Goal: Information Seeking & Learning: Learn about a topic

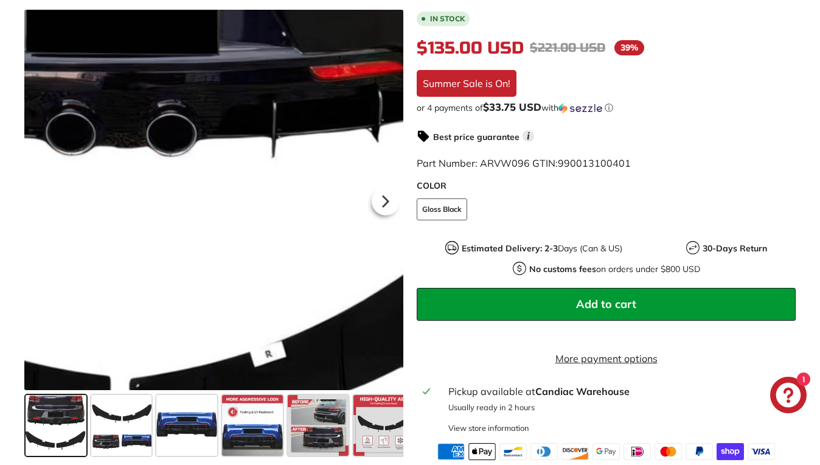
scroll to position [313, 0]
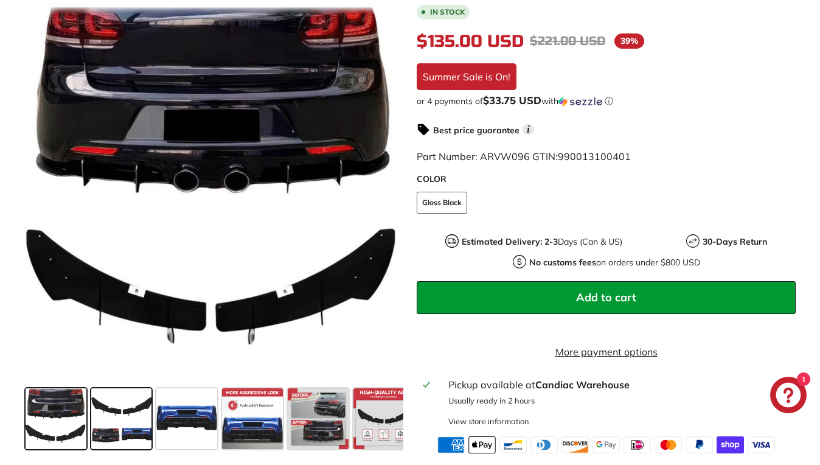
click at [114, 426] on span at bounding box center [121, 417] width 61 height 61
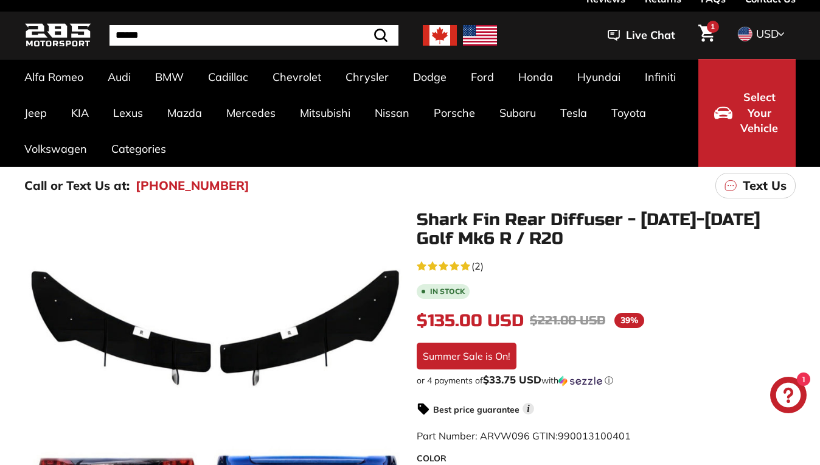
scroll to position [38, 0]
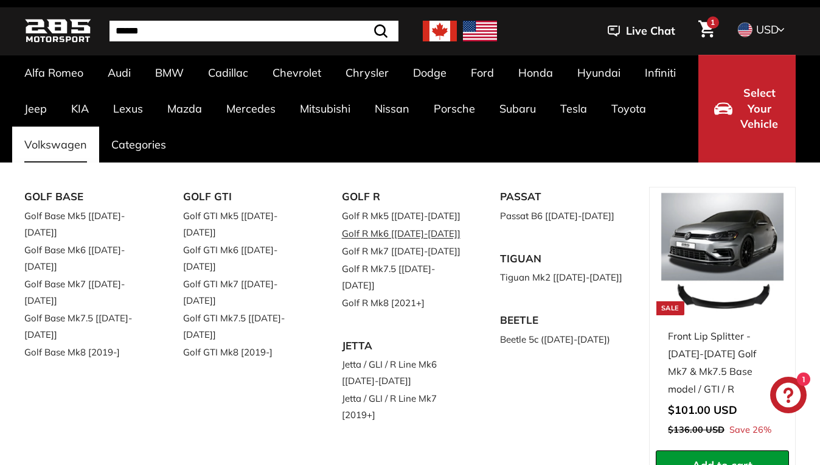
click at [421, 232] on link "Golf R Mk6 [[DATE]-[DATE]]" at bounding box center [404, 233] width 125 height 18
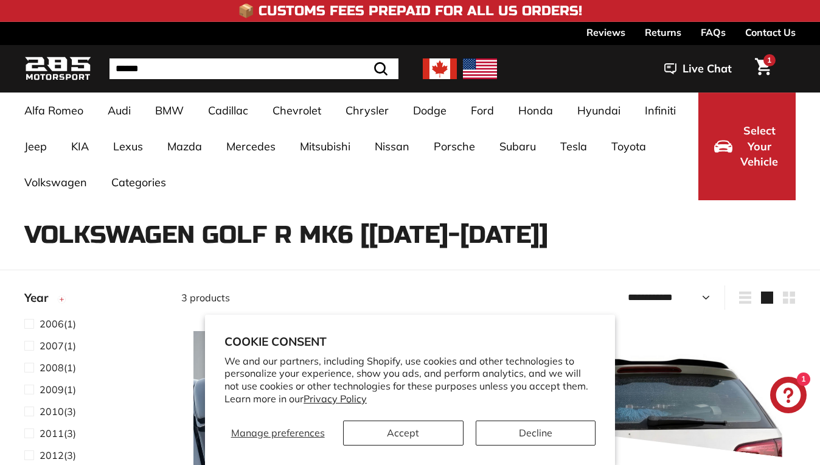
select select "**********"
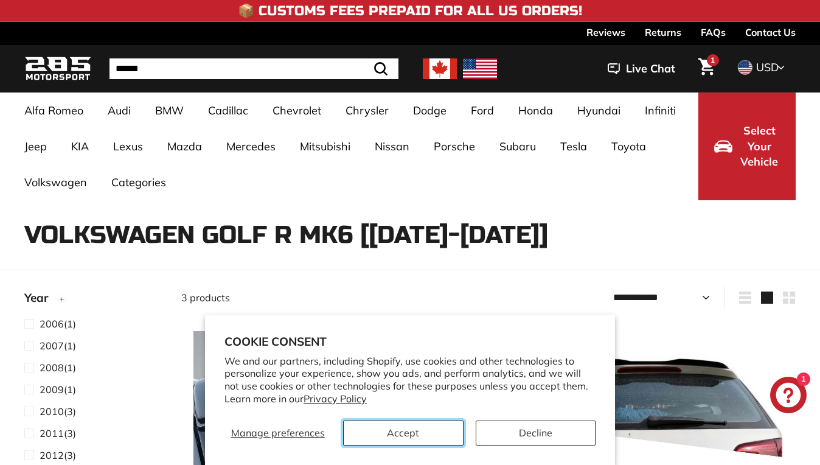
click at [424, 432] on button "Accept" at bounding box center [403, 432] width 120 height 25
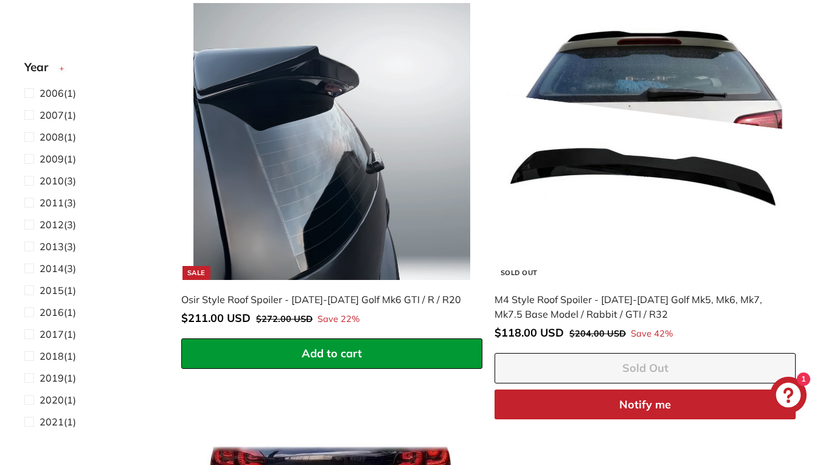
scroll to position [330, 0]
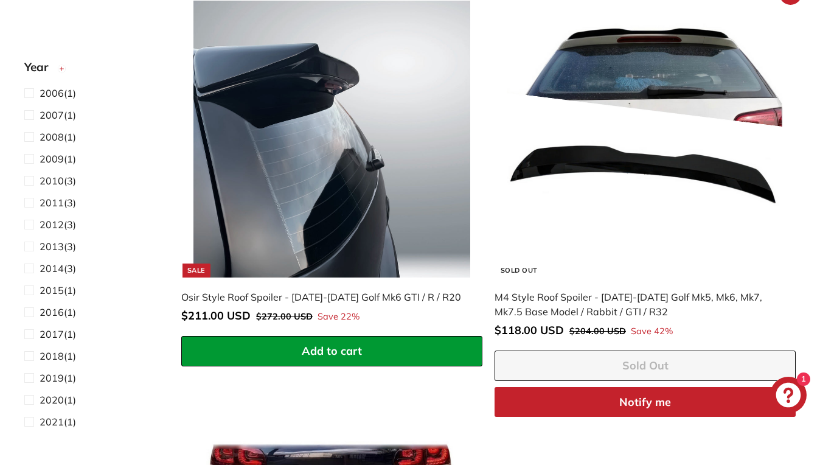
click at [511, 300] on div "M4 Style Roof Spoiler - [DATE]-[DATE] Golf Mk5, Mk6, Mk7, Mk7.5 Base Model / Ra…" at bounding box center [638, 304] width 289 height 29
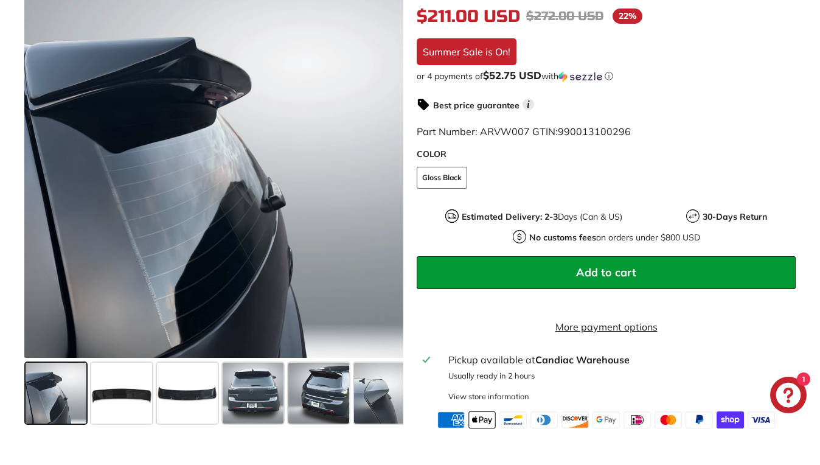
scroll to position [342, 0]
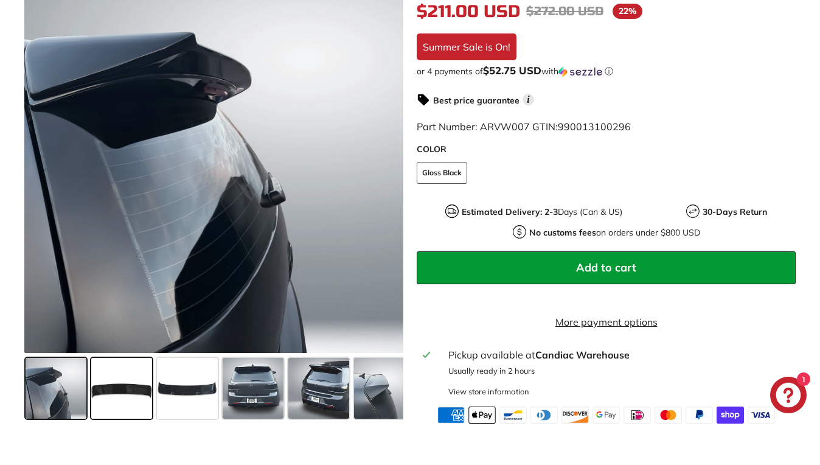
click at [109, 395] on span at bounding box center [121, 388] width 61 height 61
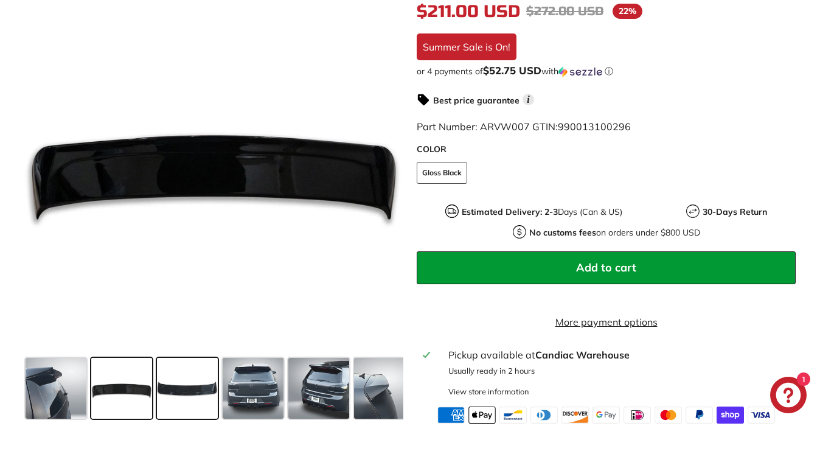
click at [190, 388] on span at bounding box center [187, 388] width 61 height 61
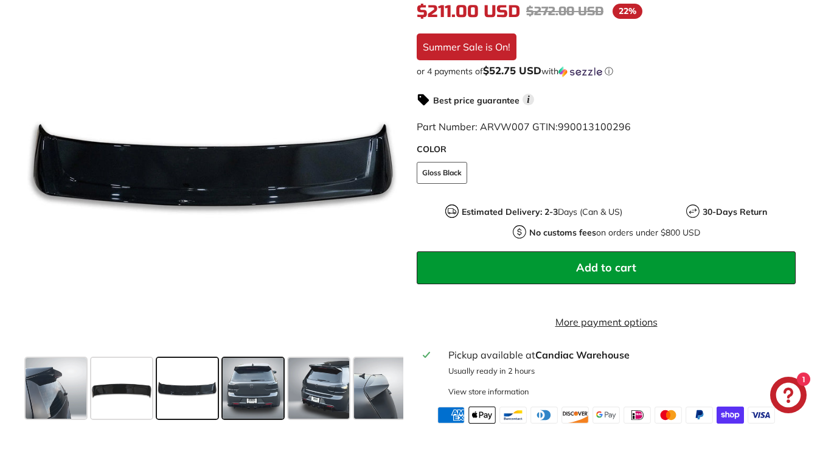
click at [229, 396] on span at bounding box center [253, 388] width 61 height 61
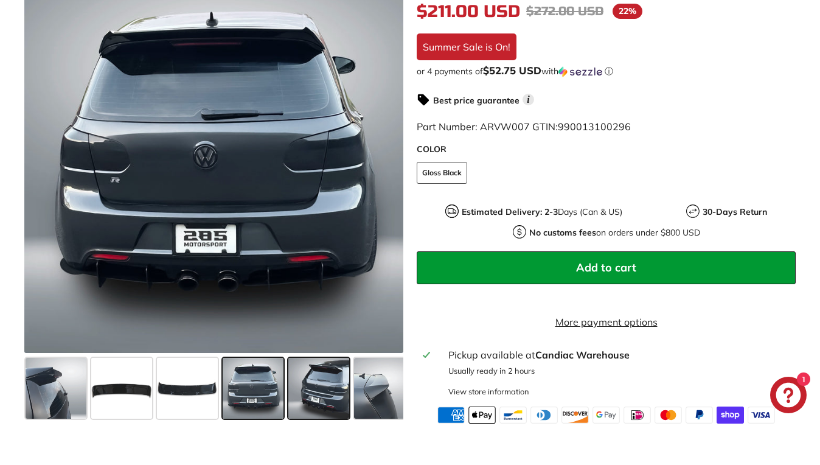
click at [295, 397] on span at bounding box center [318, 388] width 61 height 61
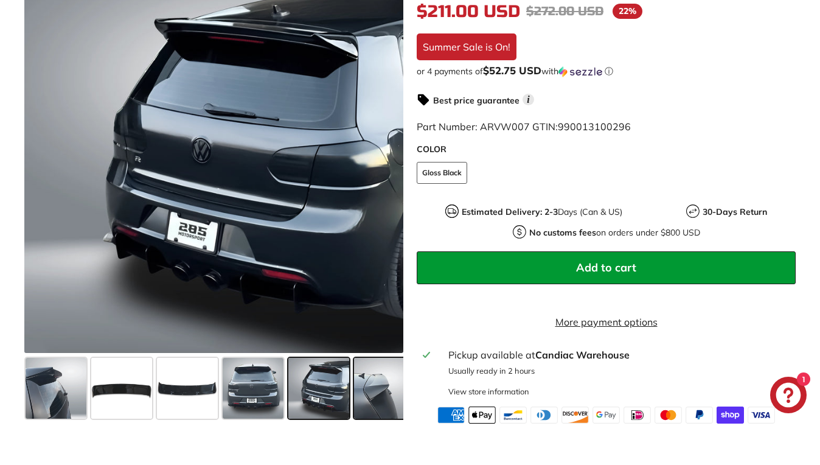
click at [369, 394] on span at bounding box center [384, 388] width 61 height 61
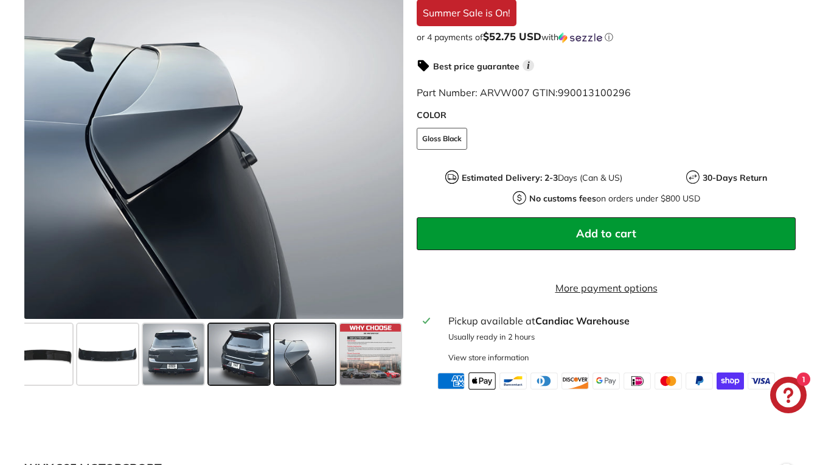
scroll to position [375, 0]
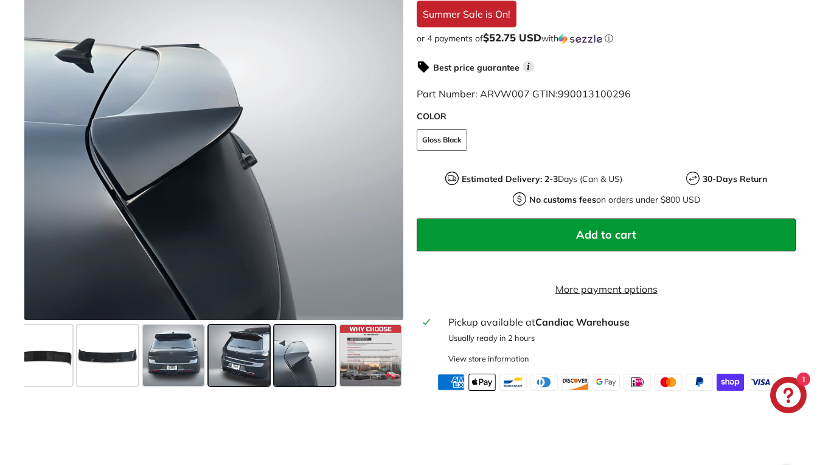
click at [253, 378] on span at bounding box center [239, 355] width 61 height 61
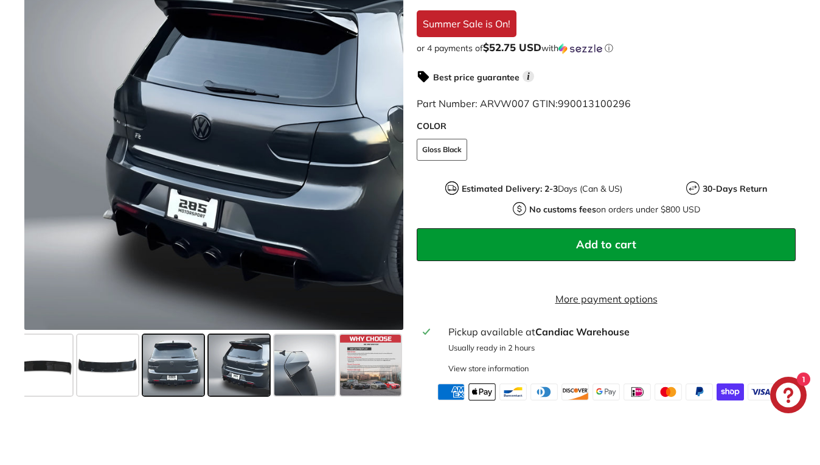
scroll to position [366, 0]
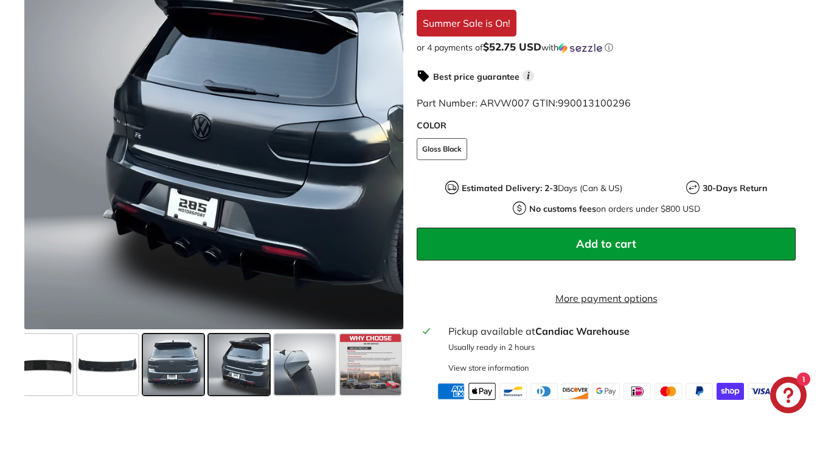
click at [190, 378] on span at bounding box center [173, 364] width 61 height 61
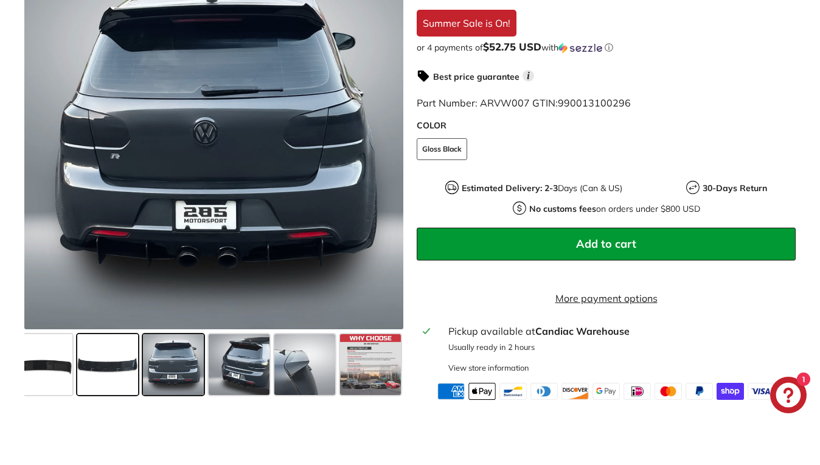
click at [134, 373] on span at bounding box center [107, 364] width 61 height 61
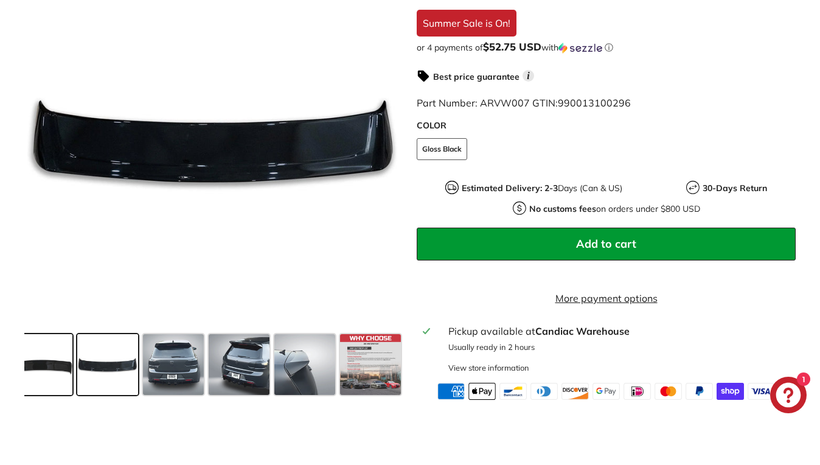
click at [54, 376] on span at bounding box center [42, 364] width 61 height 61
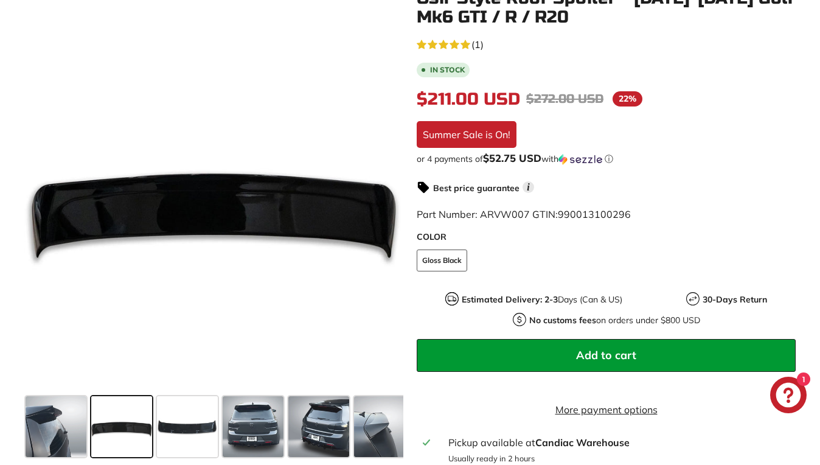
scroll to position [248, 0]
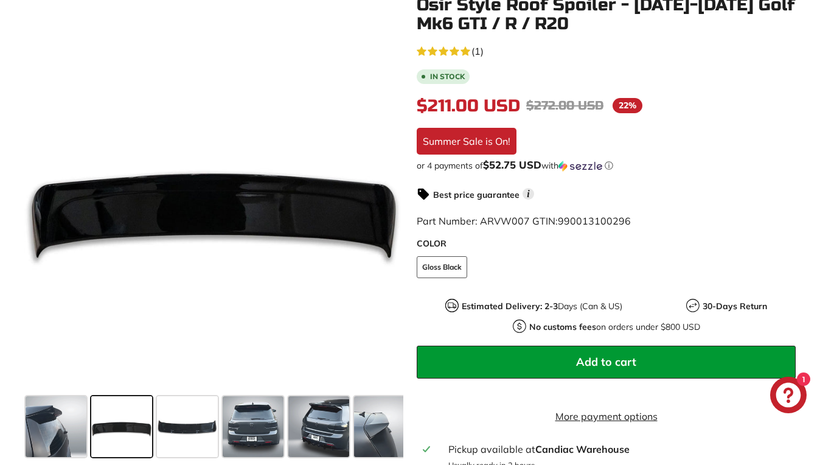
click at [690, 89] on div "5.0 rating (1 votes) (1) In stock $211.00 USD $211.00 Regular price $272.00 USD…" at bounding box center [606, 281] width 379 height 476
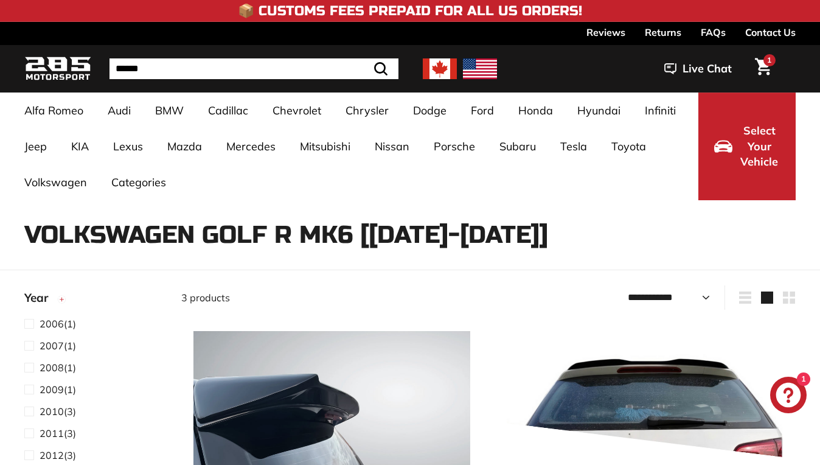
select select "**********"
click at [761, 63] on span "USD" at bounding box center [767, 67] width 23 height 14
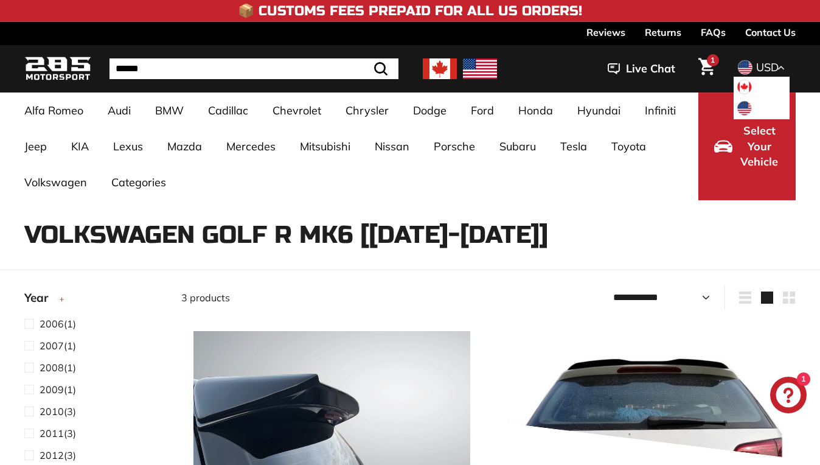
click at [761, 63] on span "USD" at bounding box center [767, 67] width 23 height 14
click at [706, 35] on link "FAQs" at bounding box center [713, 32] width 25 height 21
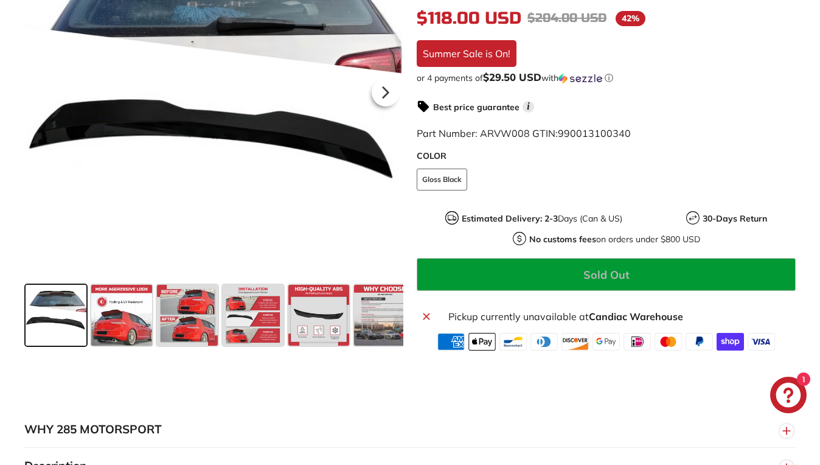
scroll to position [345, 0]
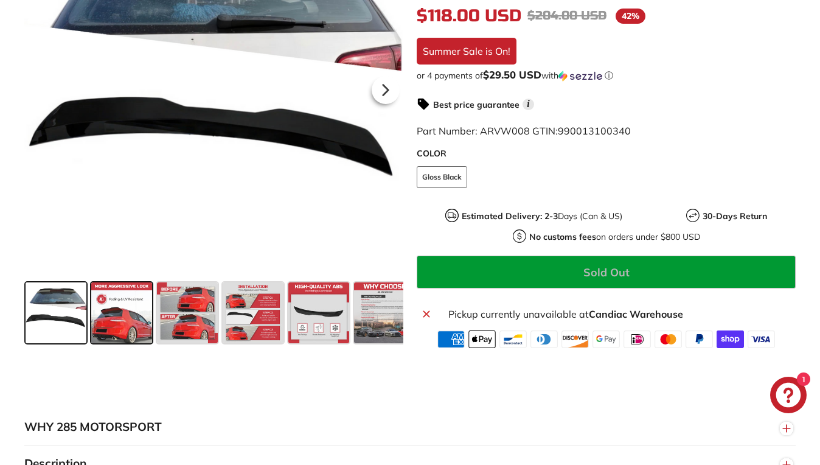
click at [94, 299] on span at bounding box center [121, 312] width 61 height 61
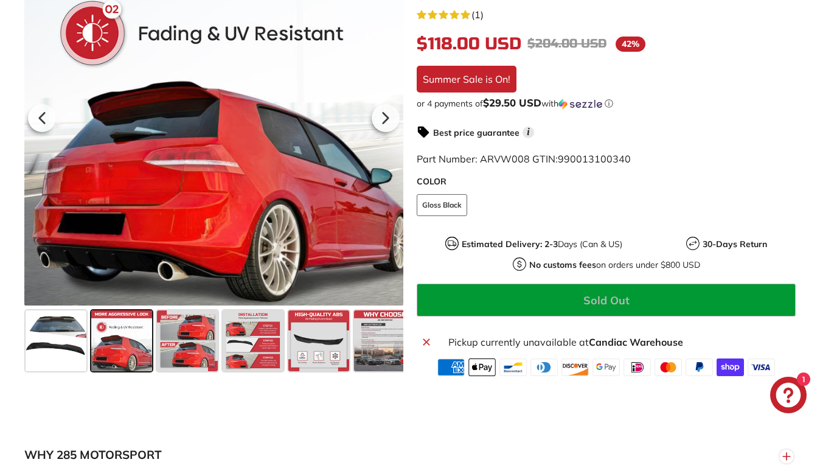
scroll to position [313, 0]
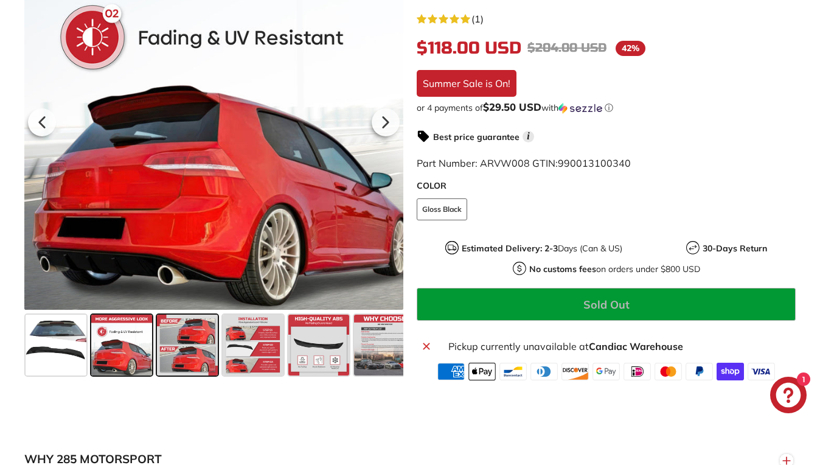
click at [182, 340] on span at bounding box center [187, 344] width 61 height 61
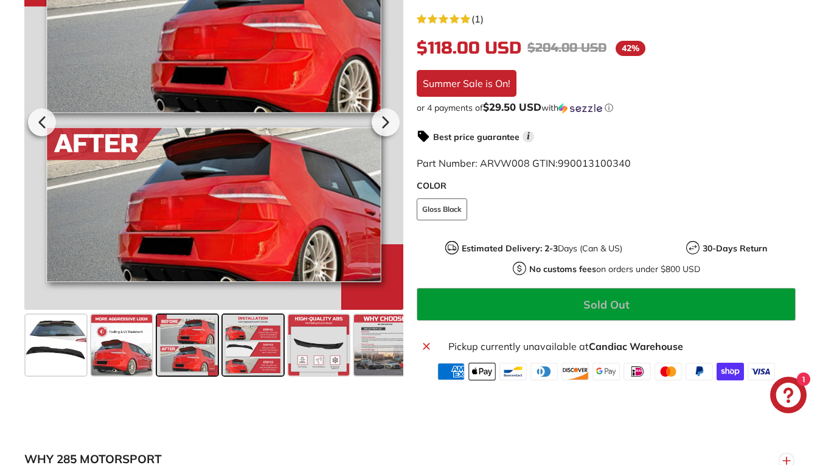
click at [224, 335] on span at bounding box center [253, 344] width 61 height 61
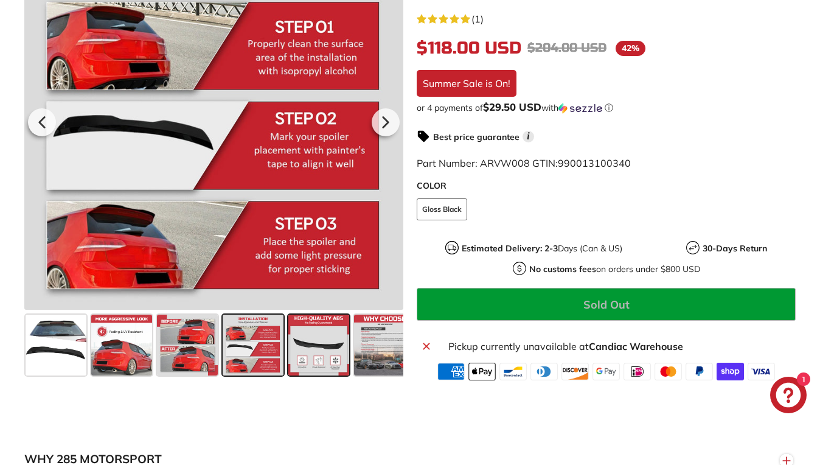
click at [296, 335] on span at bounding box center [318, 344] width 61 height 61
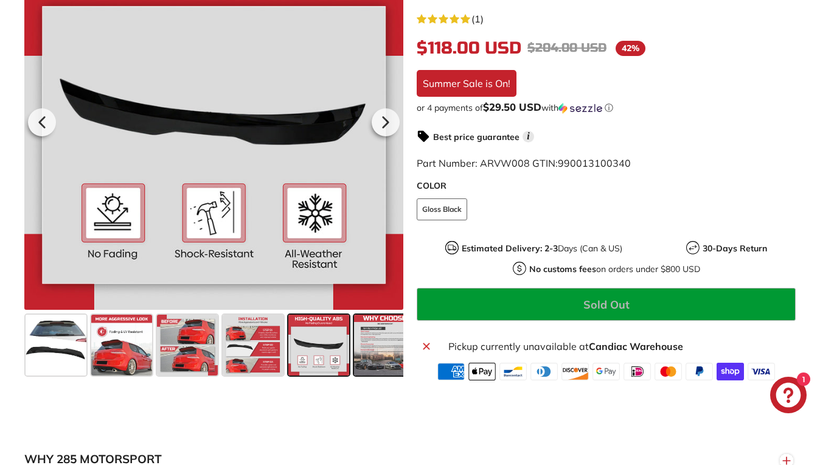
click at [376, 334] on span at bounding box center [384, 344] width 61 height 61
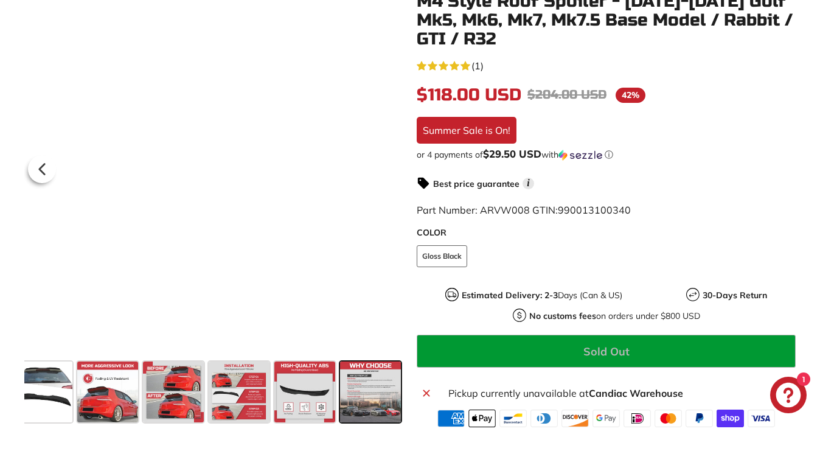
scroll to position [279, 0]
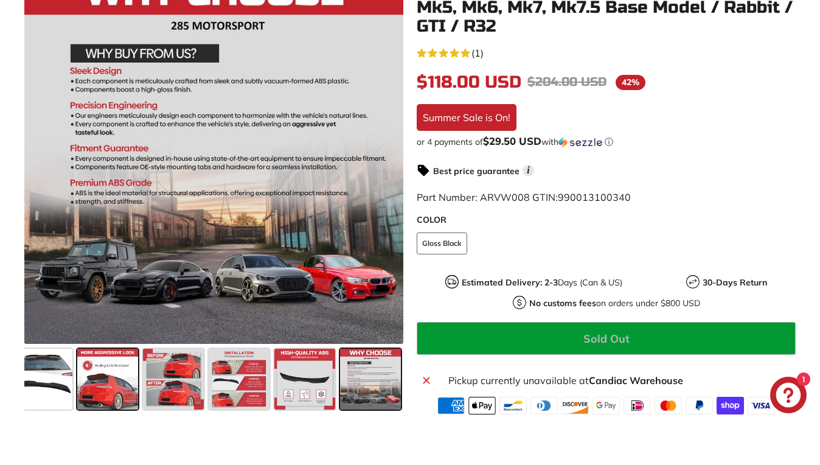
click at [120, 364] on span at bounding box center [107, 378] width 61 height 61
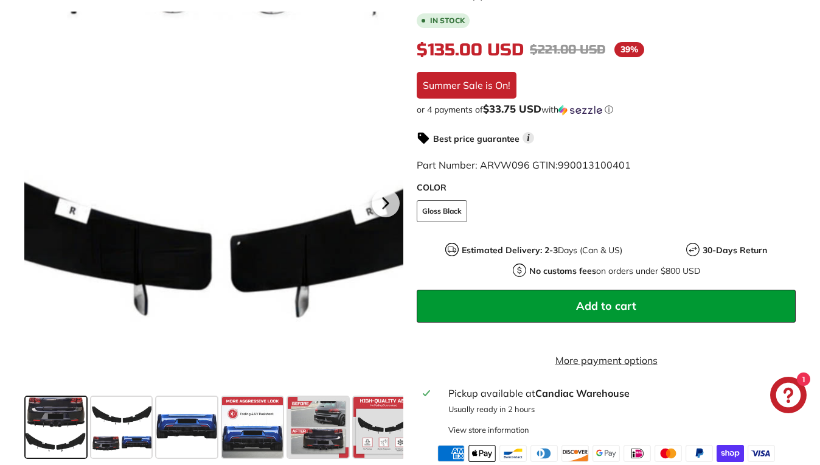
scroll to position [306, 0]
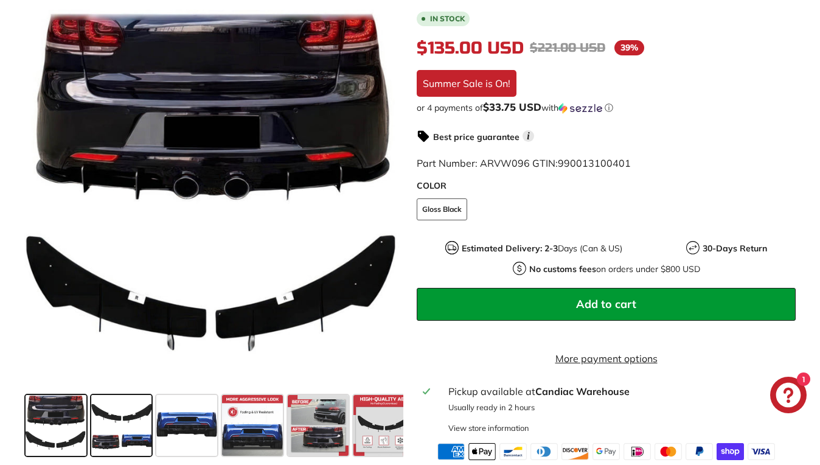
click at [114, 442] on span at bounding box center [121, 424] width 61 height 61
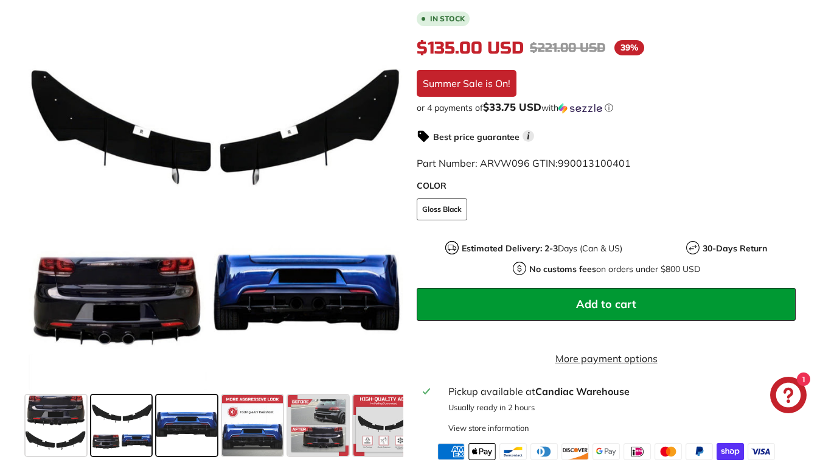
click at [188, 416] on span at bounding box center [186, 424] width 61 height 61
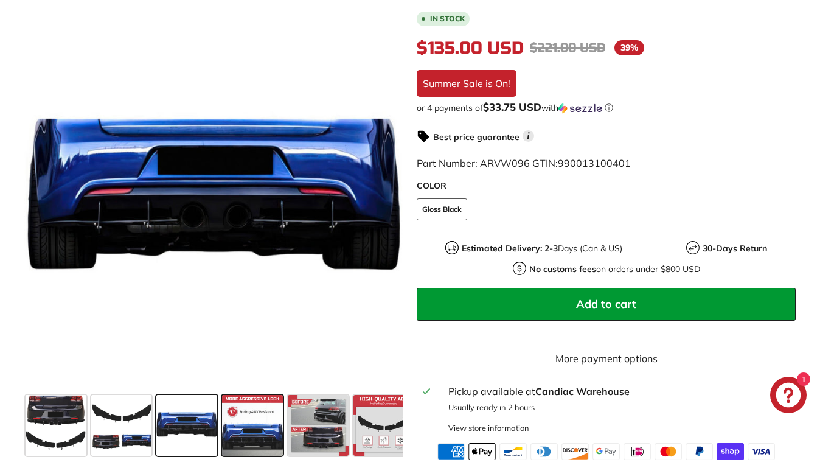
click at [244, 422] on span at bounding box center [252, 424] width 61 height 61
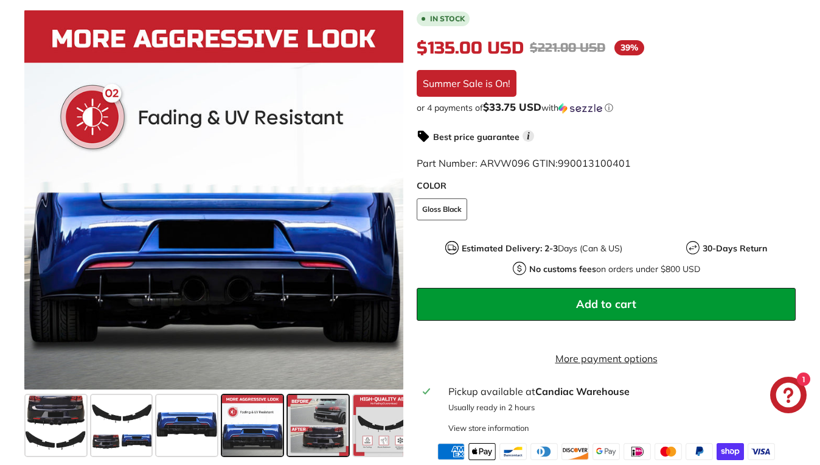
click at [313, 417] on span at bounding box center [318, 424] width 61 height 61
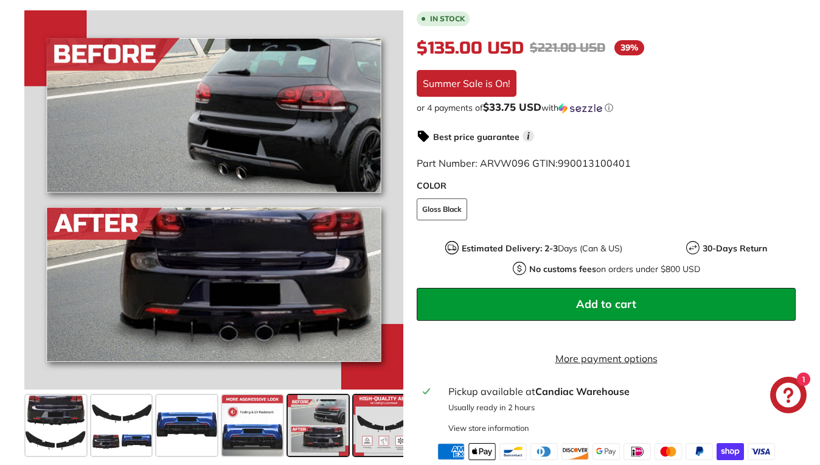
click at [367, 418] on span at bounding box center [383, 424] width 61 height 61
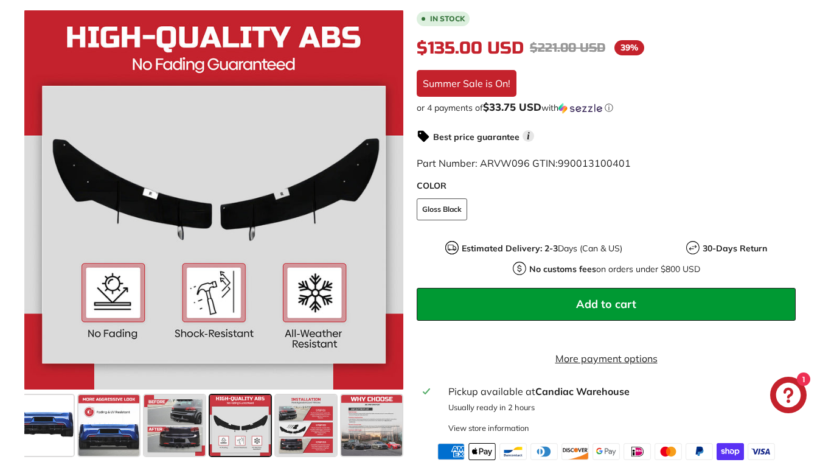
scroll to position [0, 145]
click at [308, 419] on span at bounding box center [304, 424] width 61 height 61
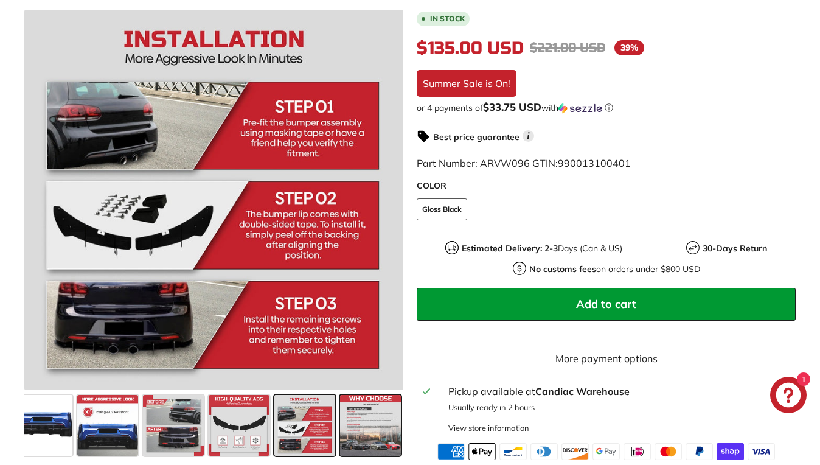
click at [352, 417] on span at bounding box center [370, 424] width 61 height 61
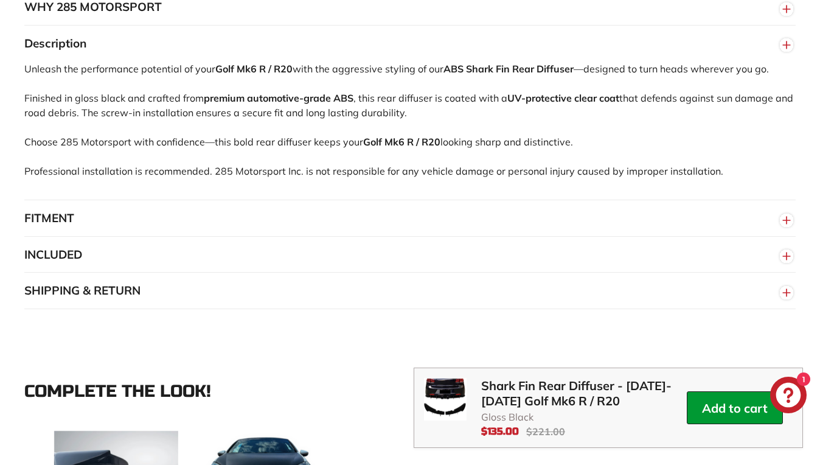
scroll to position [844, 0]
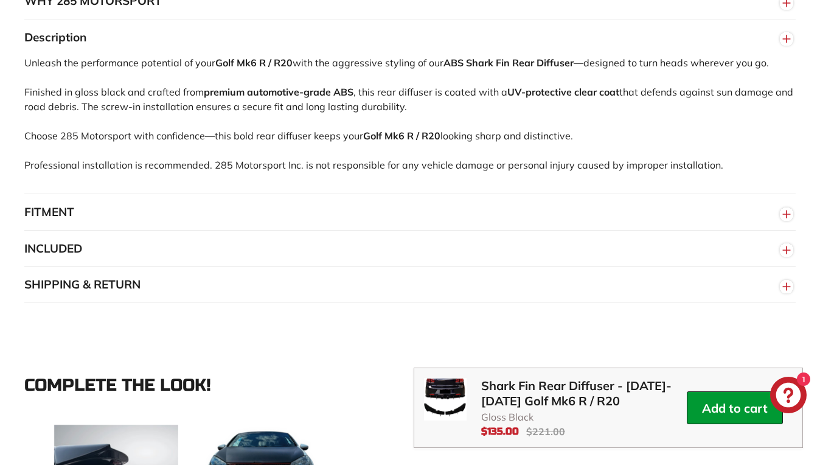
click at [170, 231] on button "FITMENT" at bounding box center [409, 212] width 771 height 36
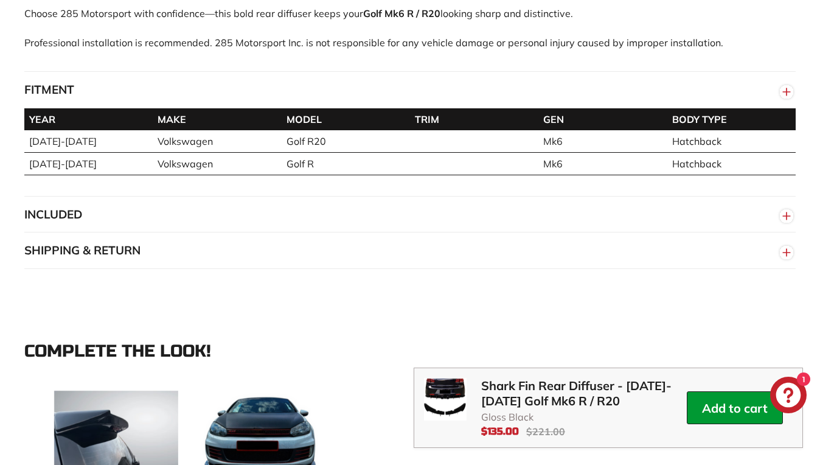
scroll to position [970, 0]
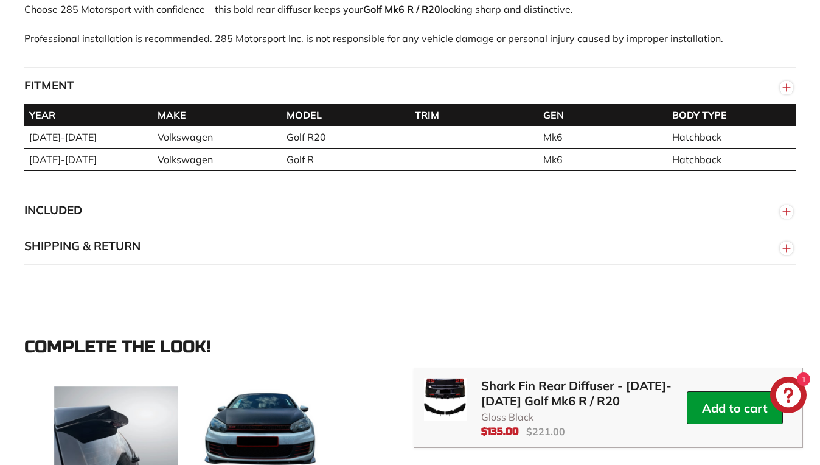
click at [192, 229] on button "INCLUDED" at bounding box center [409, 210] width 771 height 36
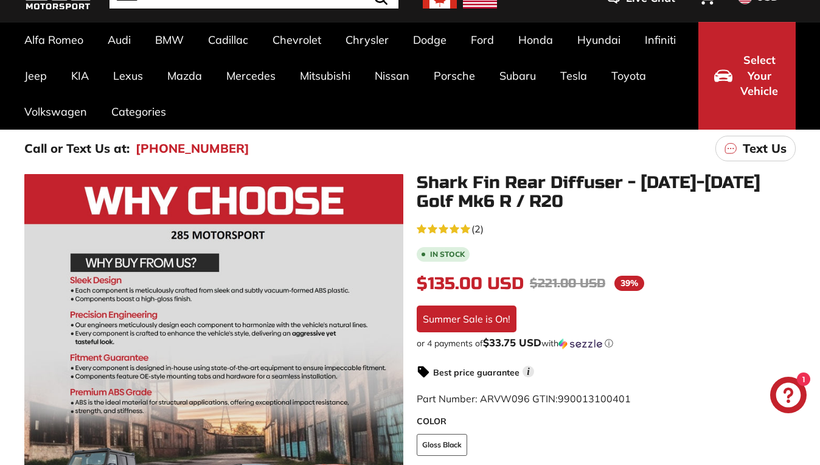
scroll to position [0, 0]
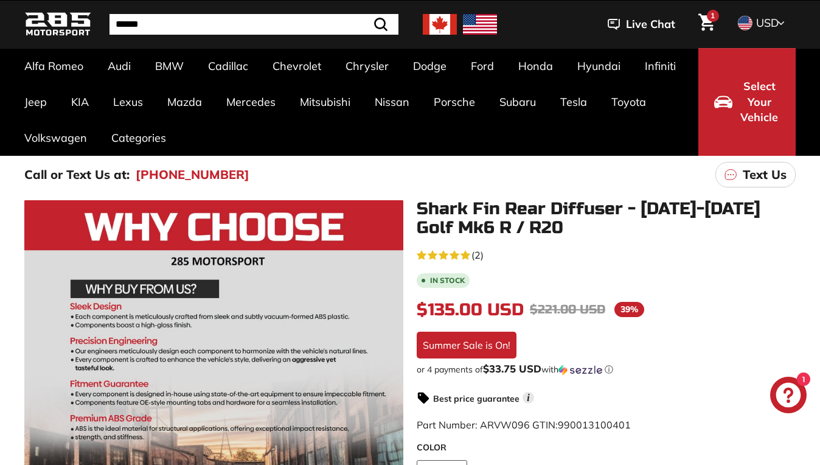
click at [470, 252] on icon "5.0 rating (2 votes)" at bounding box center [465, 255] width 10 height 10
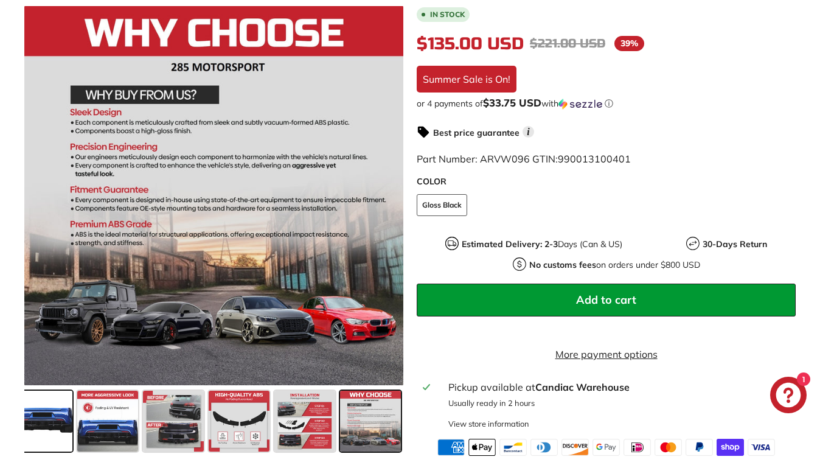
scroll to position [311, 0]
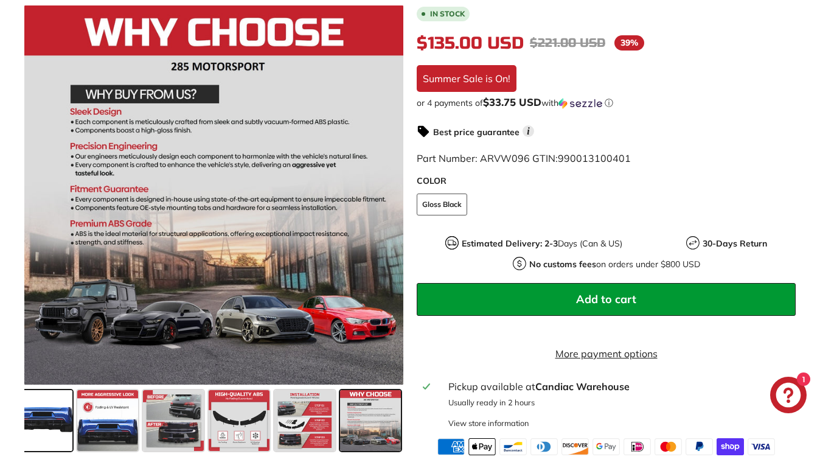
click at [46, 428] on span at bounding box center [42, 419] width 61 height 61
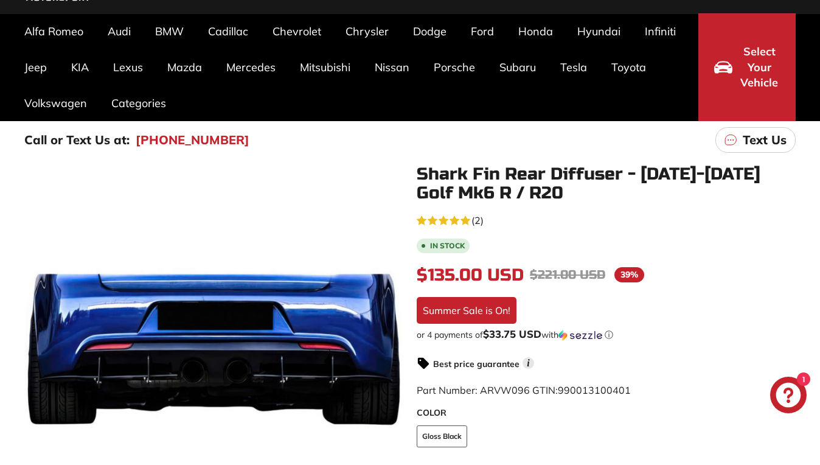
scroll to position [2242, 0]
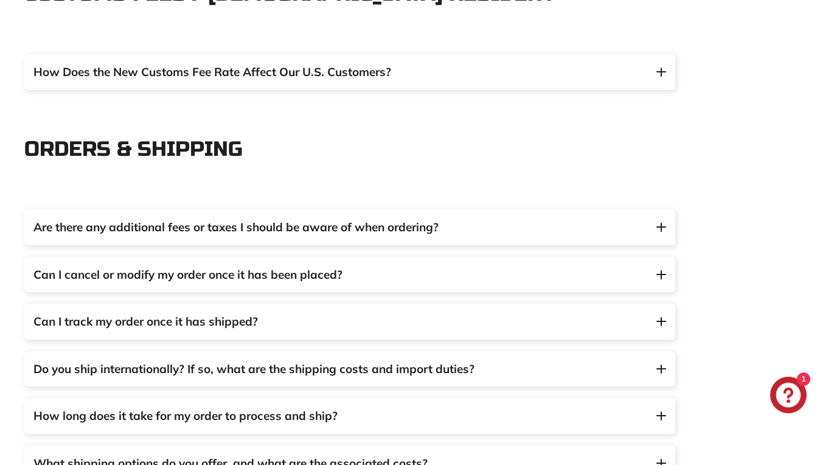
scroll to position [348, 0]
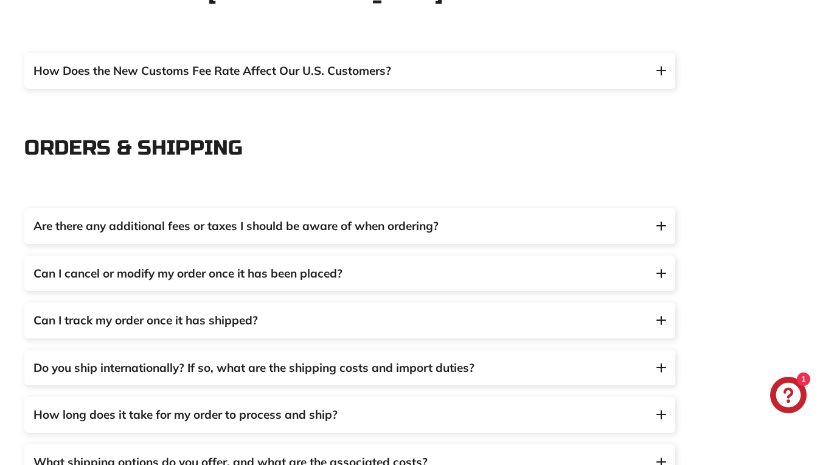
click at [553, 227] on span "Are there any additional fees or taxes I should be aware of when ordering?" at bounding box center [349, 226] width 633 height 18
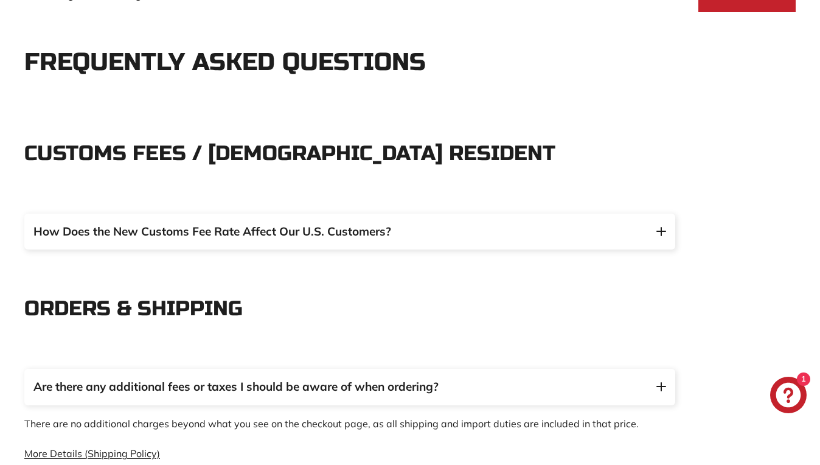
scroll to position [0, 0]
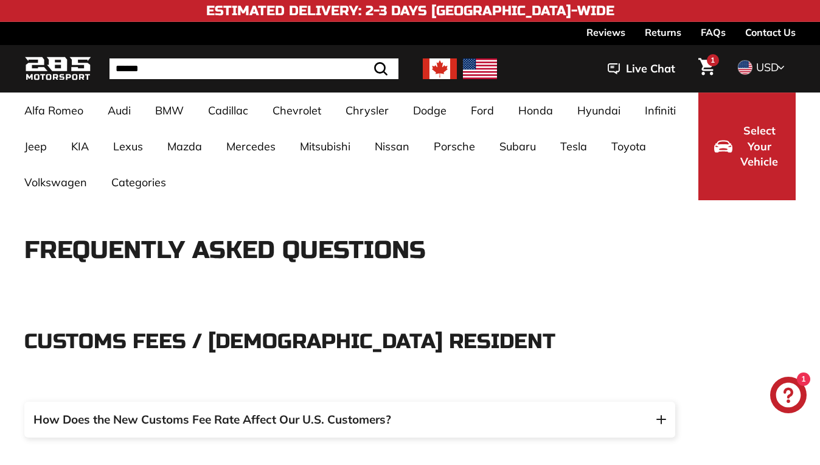
click at [645, 32] on link "Returns" at bounding box center [663, 32] width 36 height 21
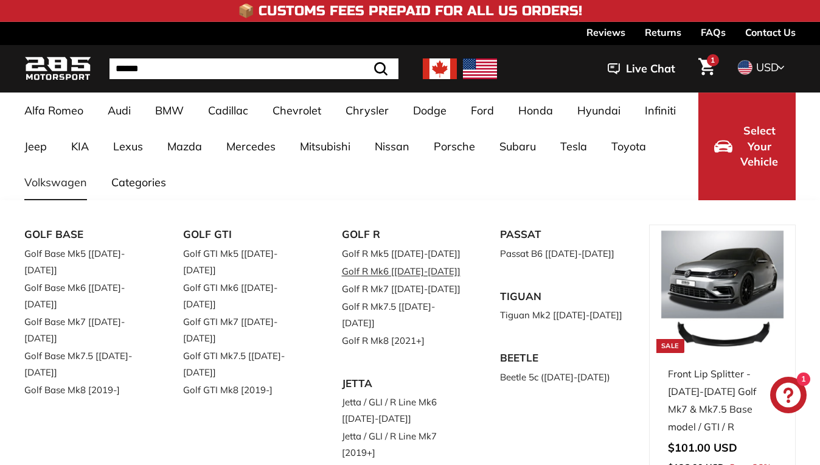
click at [427, 271] on link "Golf R Mk6 [[DATE]-[DATE]]" at bounding box center [404, 271] width 125 height 18
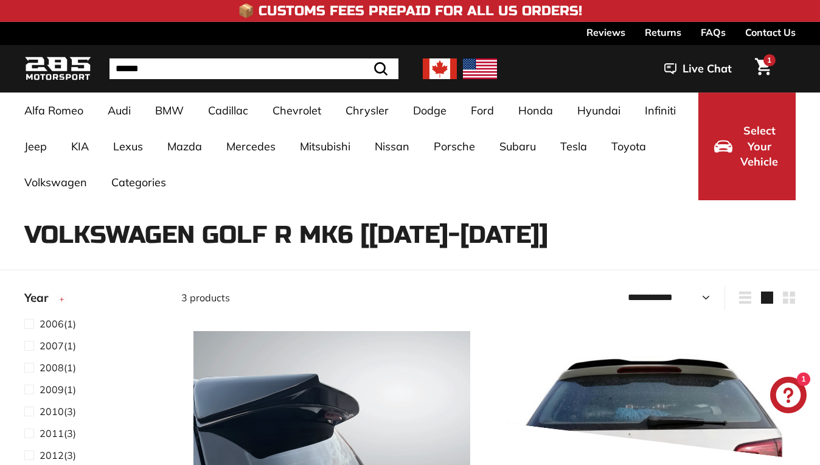
select select "**********"
